Goal: Check status: Check status

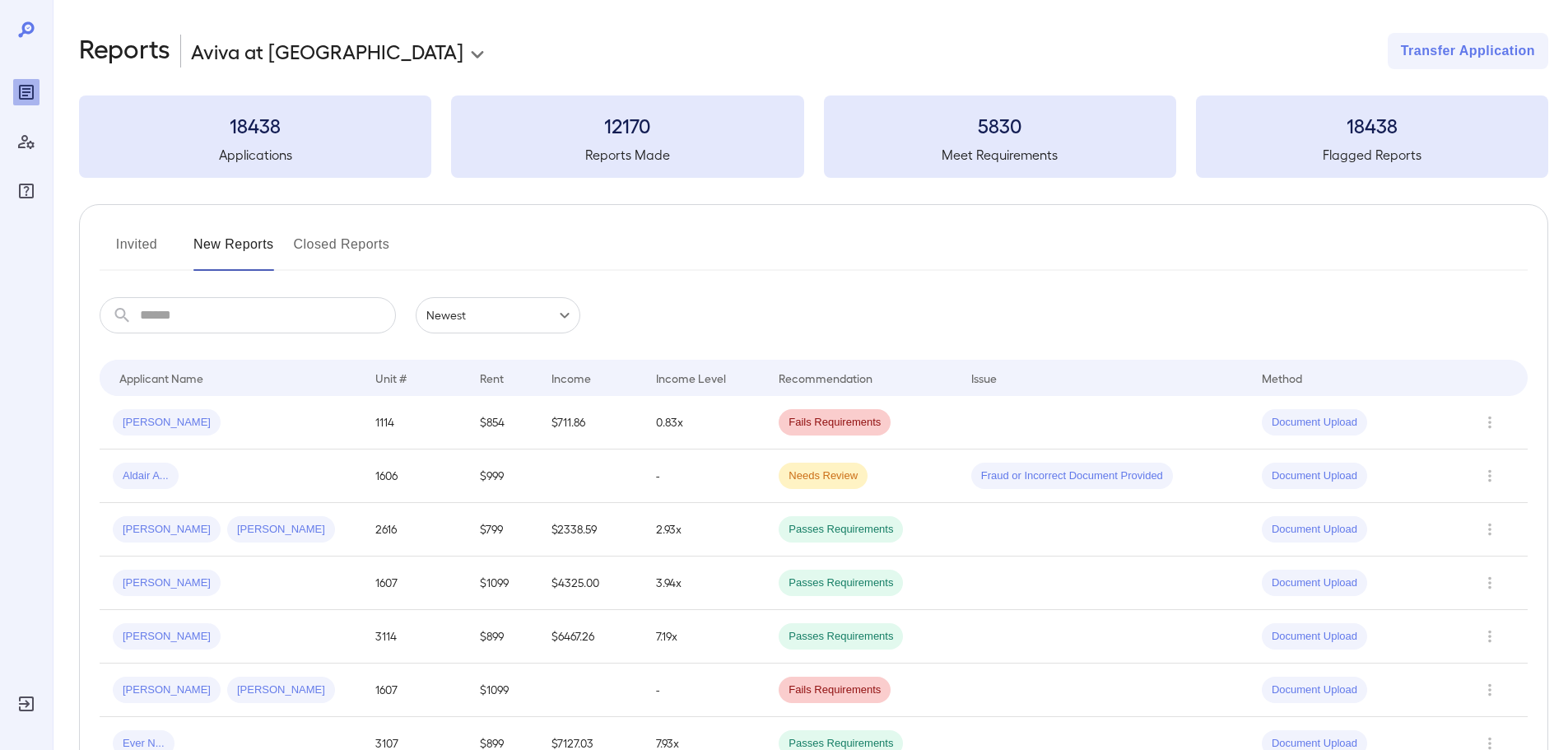
click at [136, 247] on button "Invited" at bounding box center [136, 251] width 74 height 39
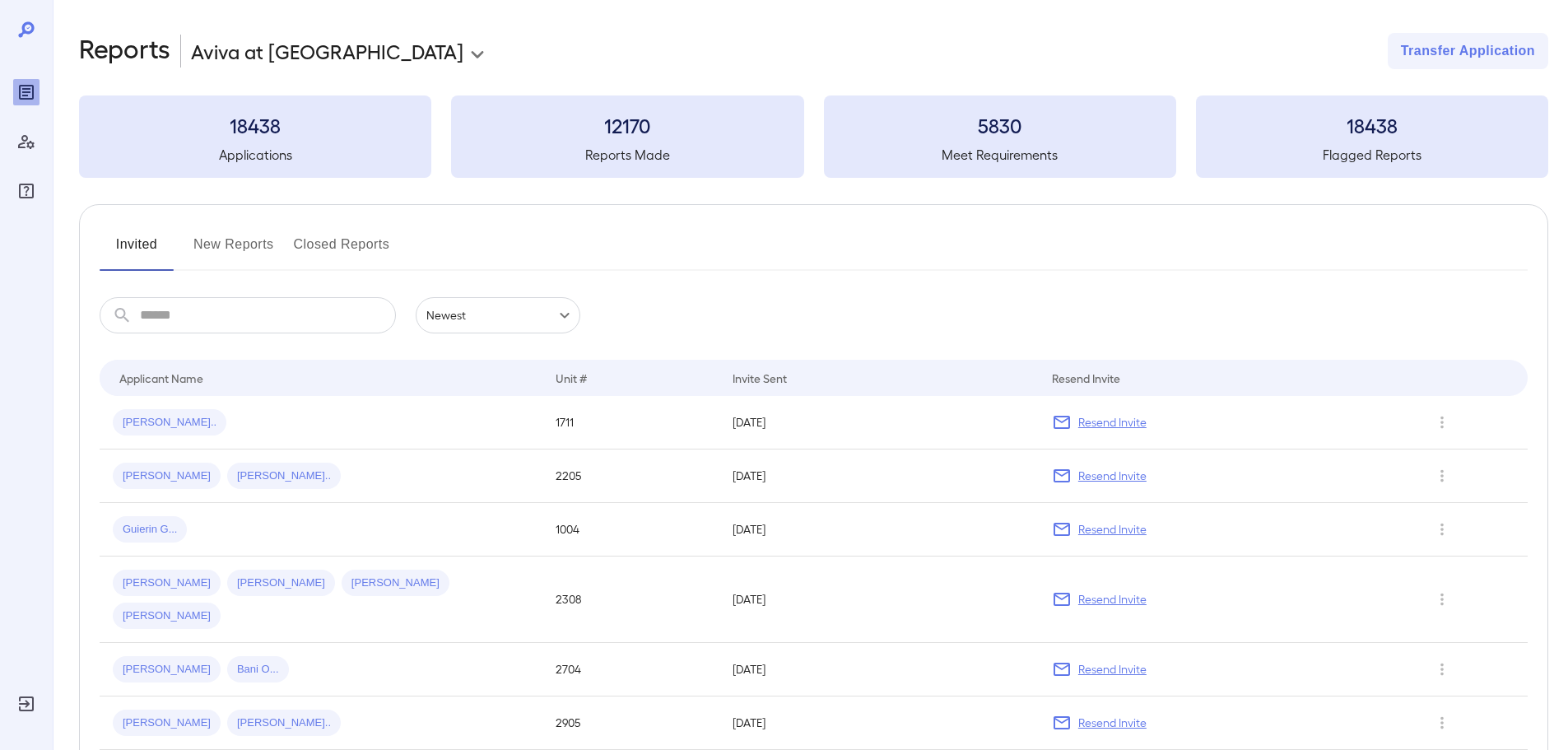
click at [210, 324] on input "text" at bounding box center [268, 315] width 256 height 37
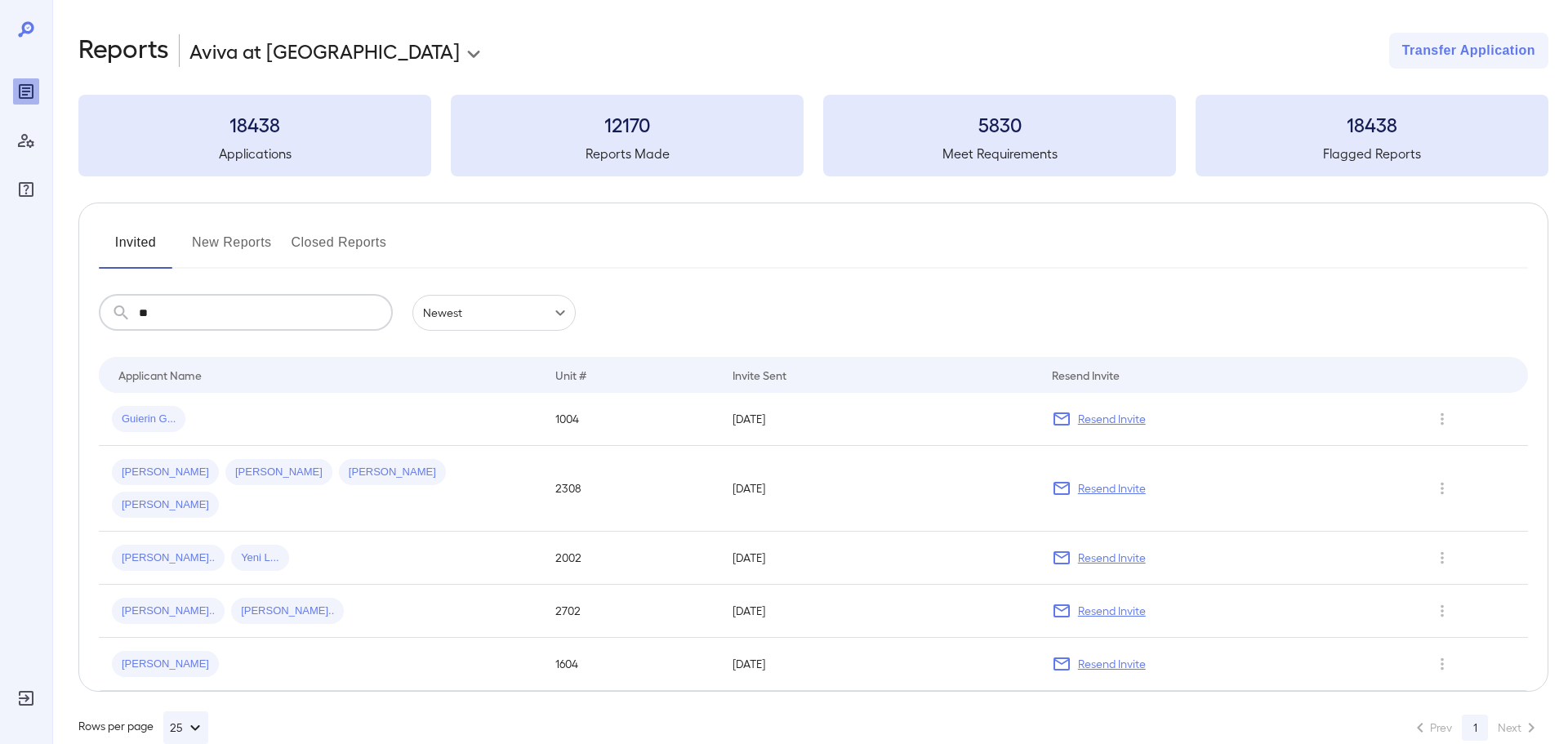
type input "*"
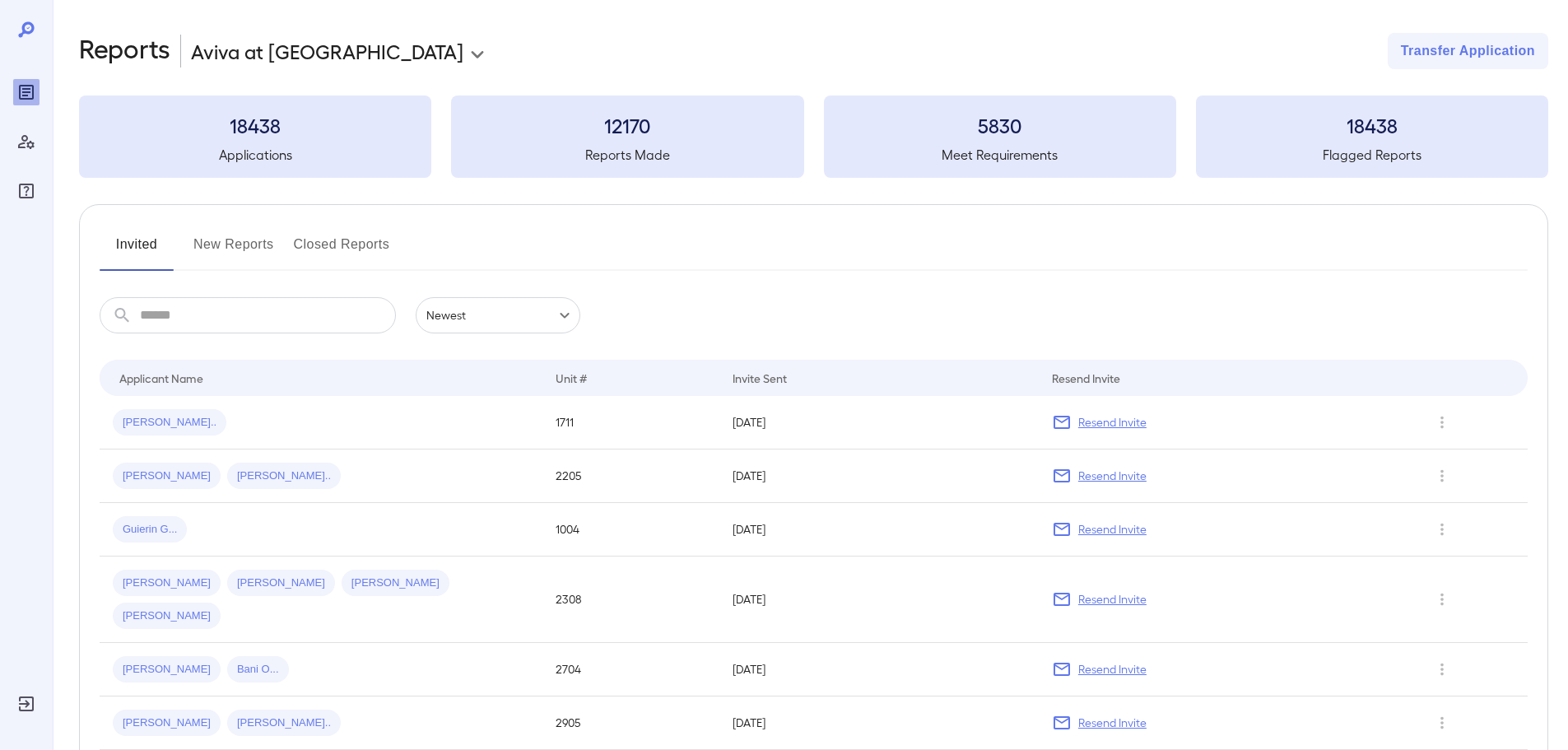
click at [247, 238] on button "New Reports" at bounding box center [233, 251] width 81 height 39
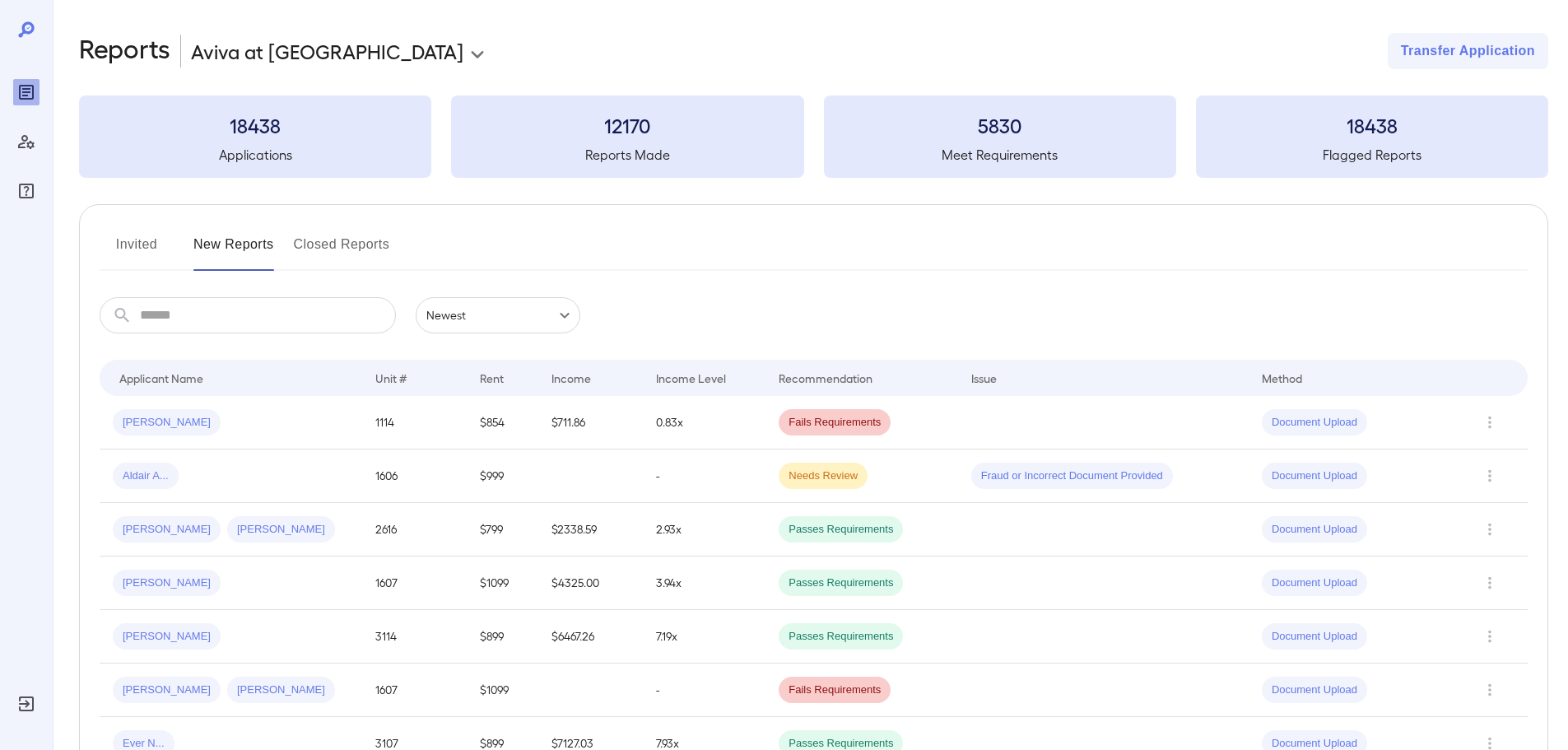
click at [248, 307] on input "text" at bounding box center [268, 315] width 256 height 37
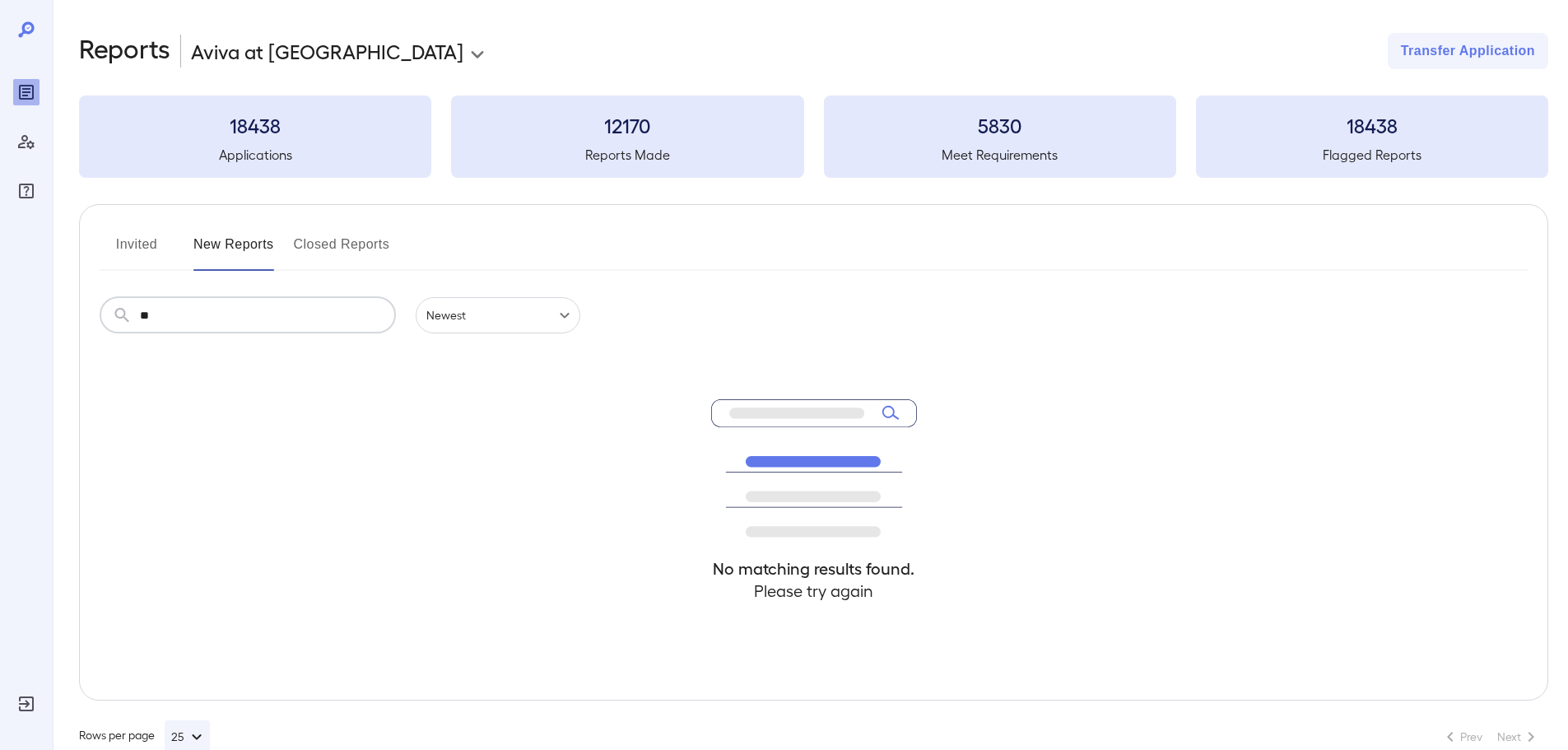
type input "*"
